Goal: Download file/media

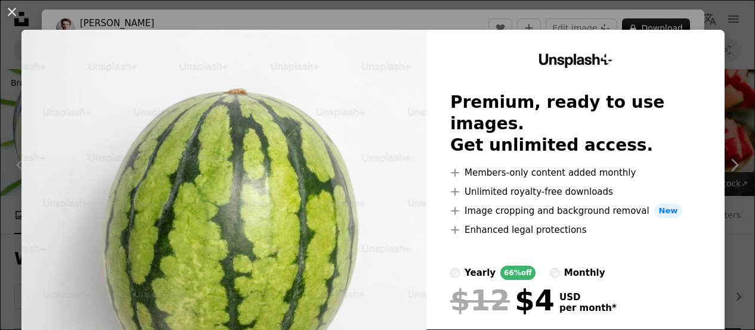
scroll to position [3160, 0]
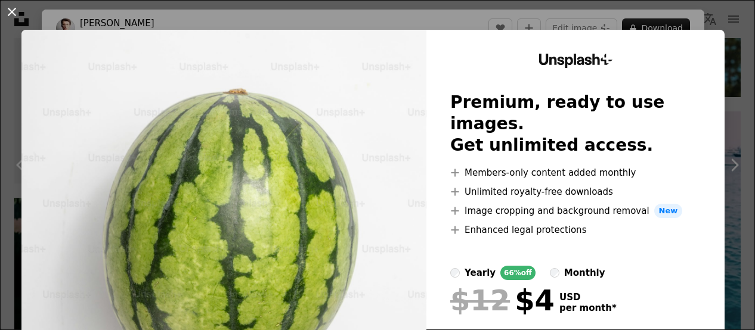
click at [10, 10] on button "An X shape" at bounding box center [12, 12] width 14 height 14
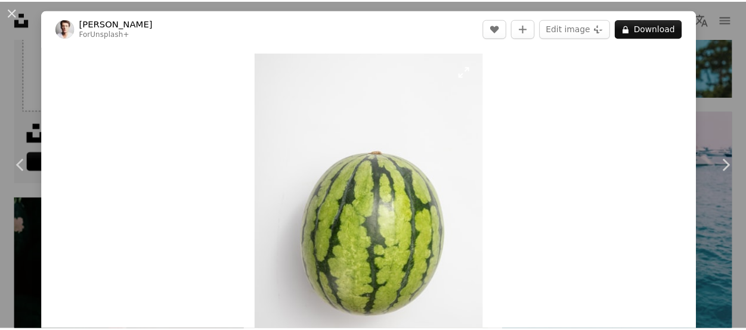
scroll to position [60, 0]
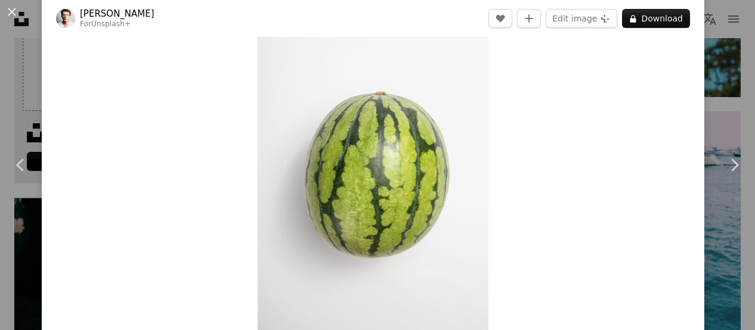
drag, startPoint x: 11, startPoint y: 12, endPoint x: 113, endPoint y: 58, distance: 112.0
click at [11, 12] on button "An X shape" at bounding box center [12, 12] width 14 height 14
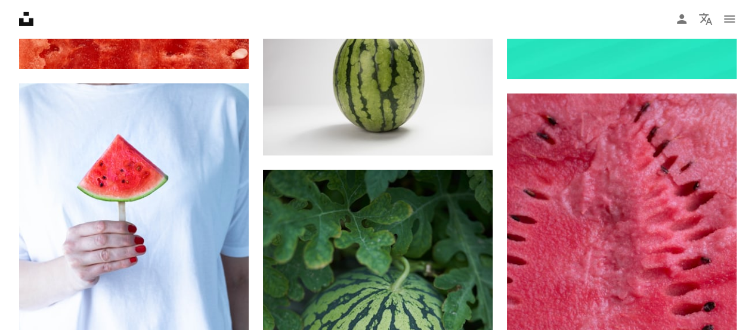
scroll to position [4173, 0]
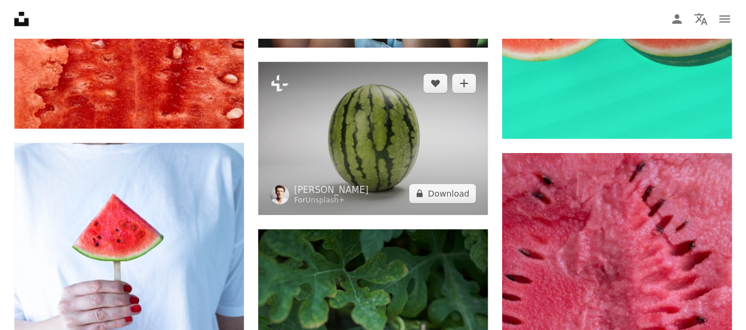
click at [401, 148] on img at bounding box center [372, 138] width 229 height 153
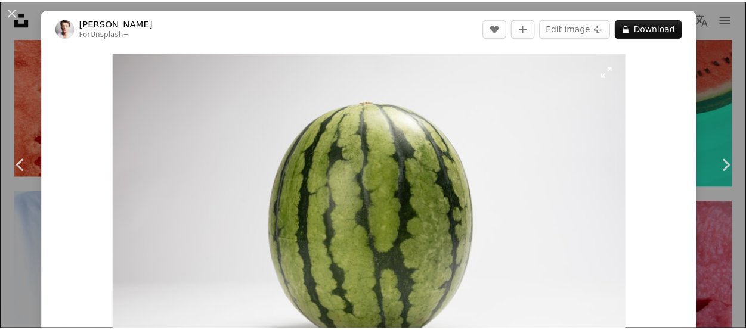
scroll to position [60, 0]
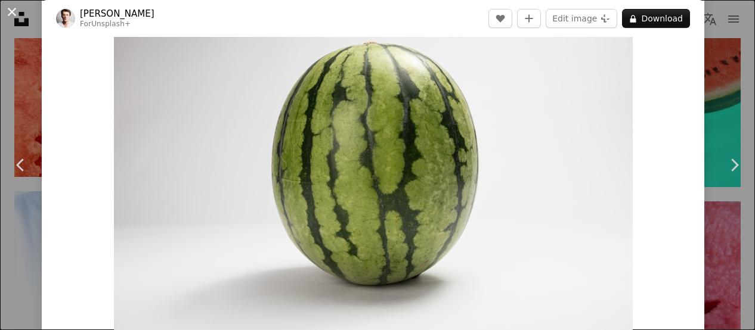
click at [8, 11] on button "An X shape" at bounding box center [12, 12] width 14 height 14
